Goal: Find specific page/section: Find specific page/section

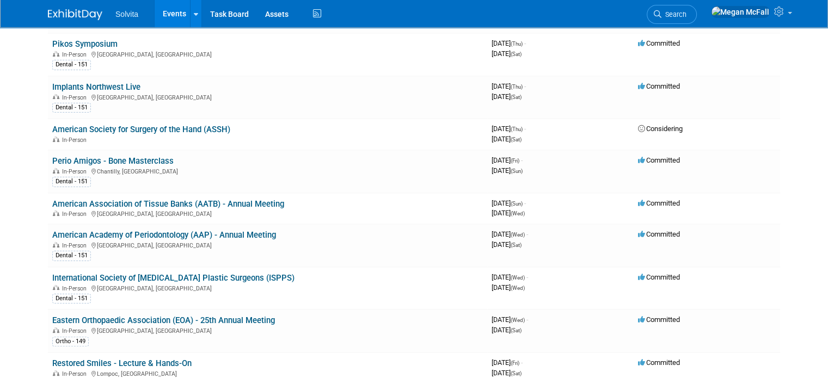
scroll to position [213, 0]
click at [123, 230] on link "American Academy of Periodontology (AAP) - Annual Meeting" at bounding box center [164, 235] width 224 height 10
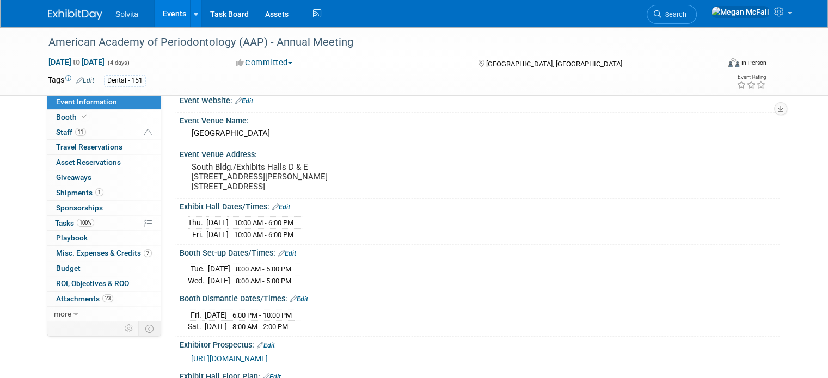
scroll to position [15, 0]
click at [268, 358] on span "https://am2025.perio.org/wp-content/uploads/sites/10/2024/11/2025-Exhibitor-Pro…" at bounding box center [229, 358] width 77 height 9
click at [94, 118] on link "Booth" at bounding box center [103, 117] width 113 height 15
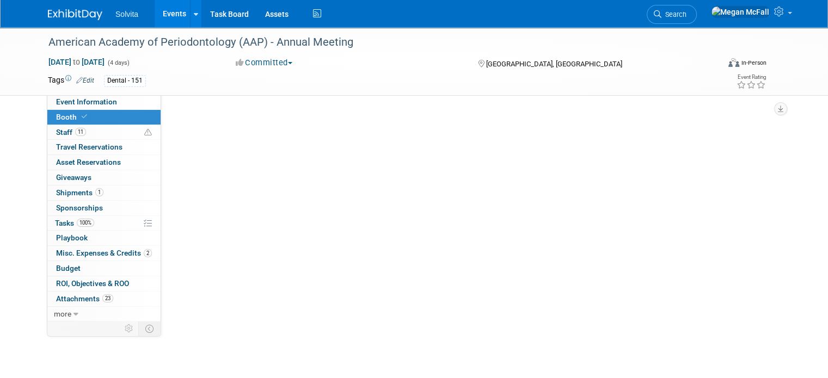
scroll to position [0, 0]
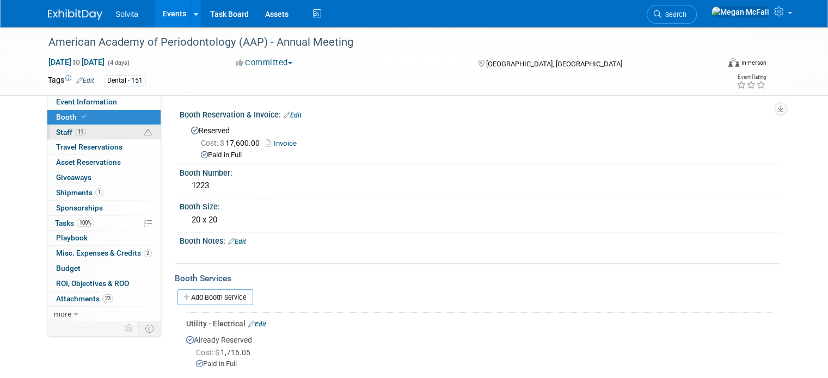
click at [100, 132] on link "11 Staff 11" at bounding box center [103, 132] width 113 height 15
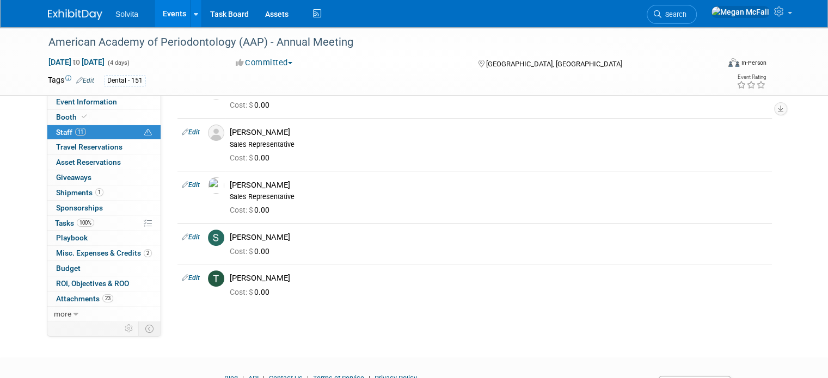
scroll to position [330, 0]
